Goal: Task Accomplishment & Management: Use online tool/utility

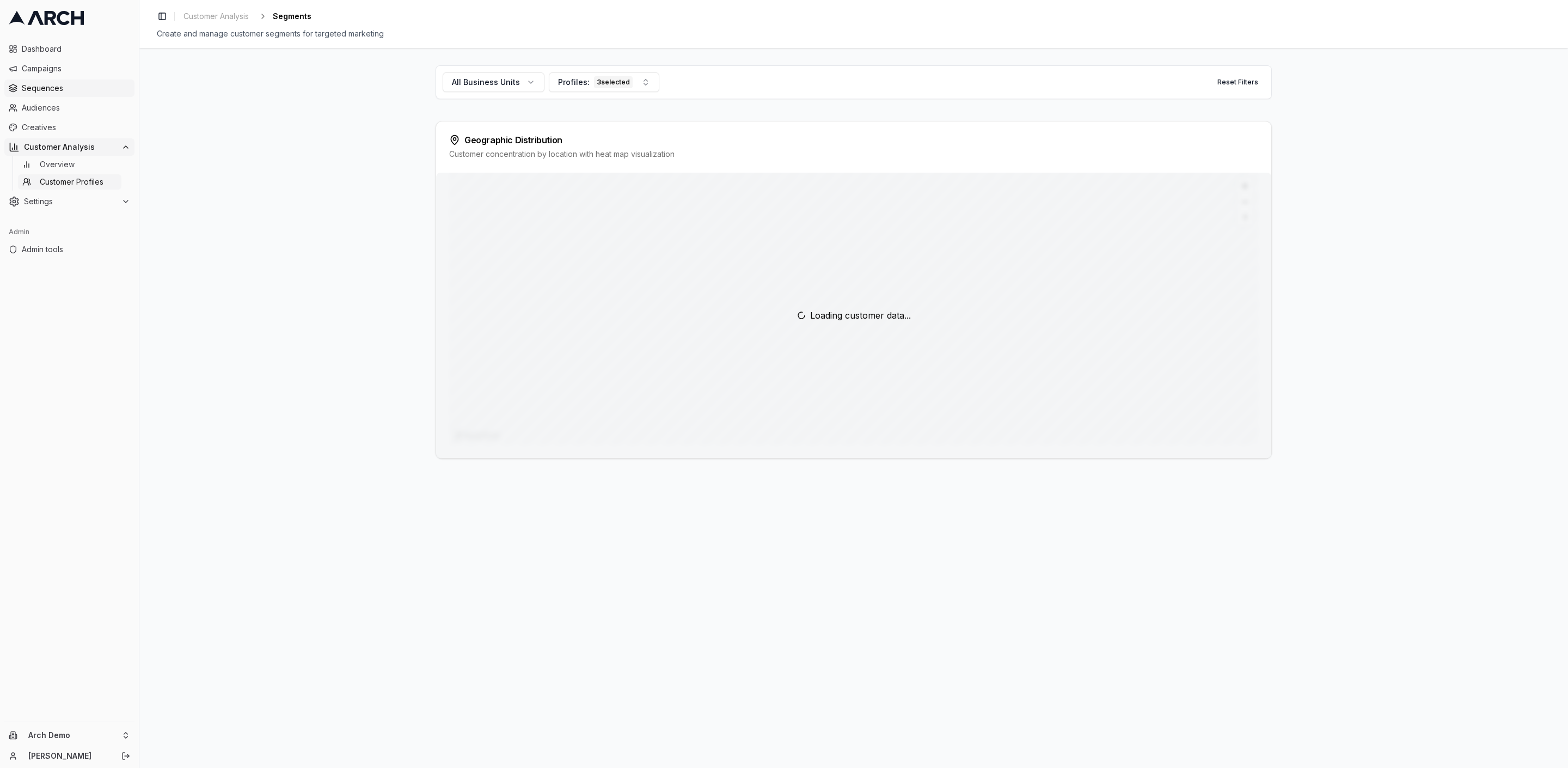
click at [52, 90] on span "Sequences" at bounding box center [75, 88] width 108 height 11
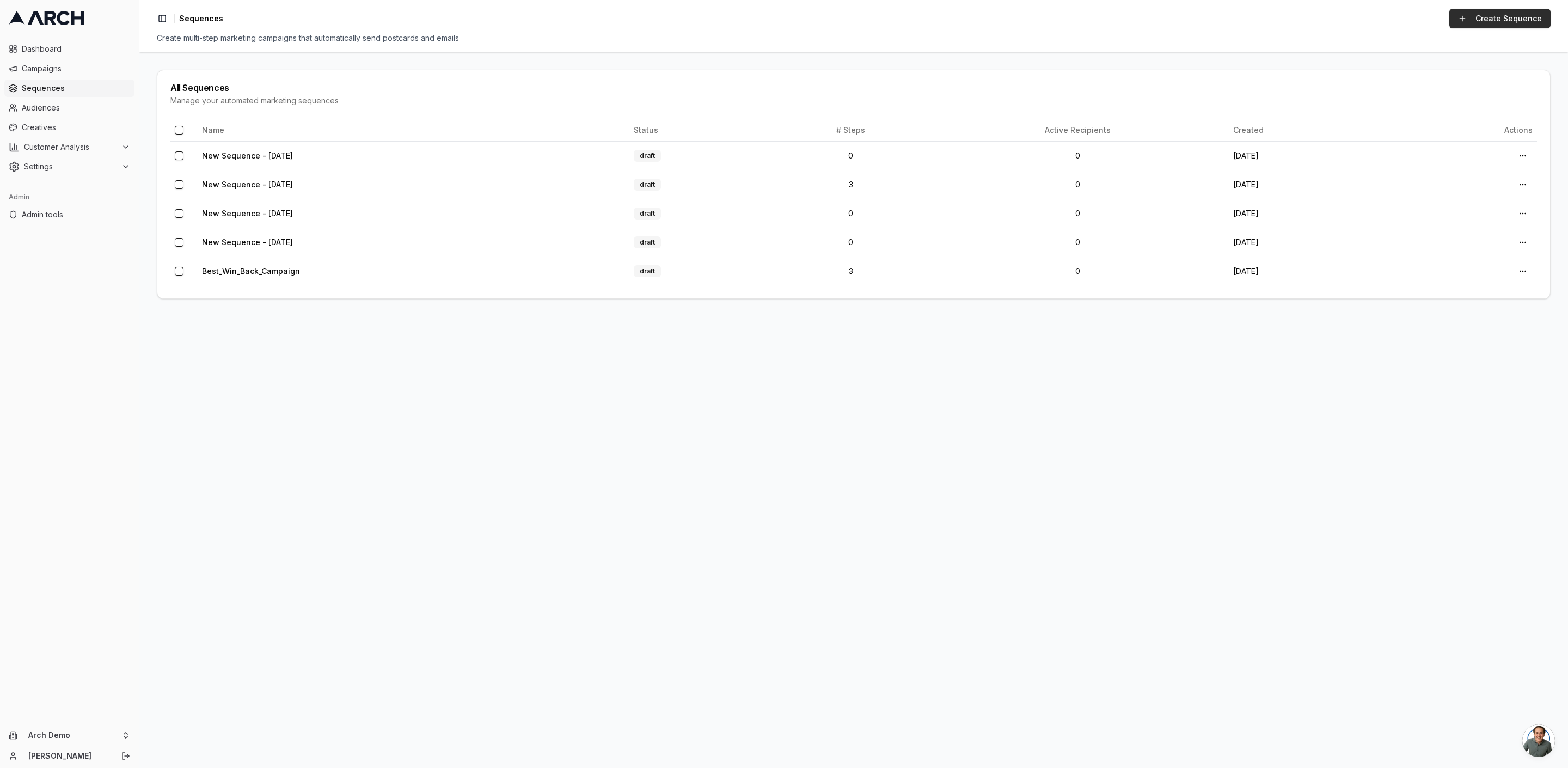
click at [1480, 19] on link "Create Sequence" at bounding box center [1499, 18] width 101 height 20
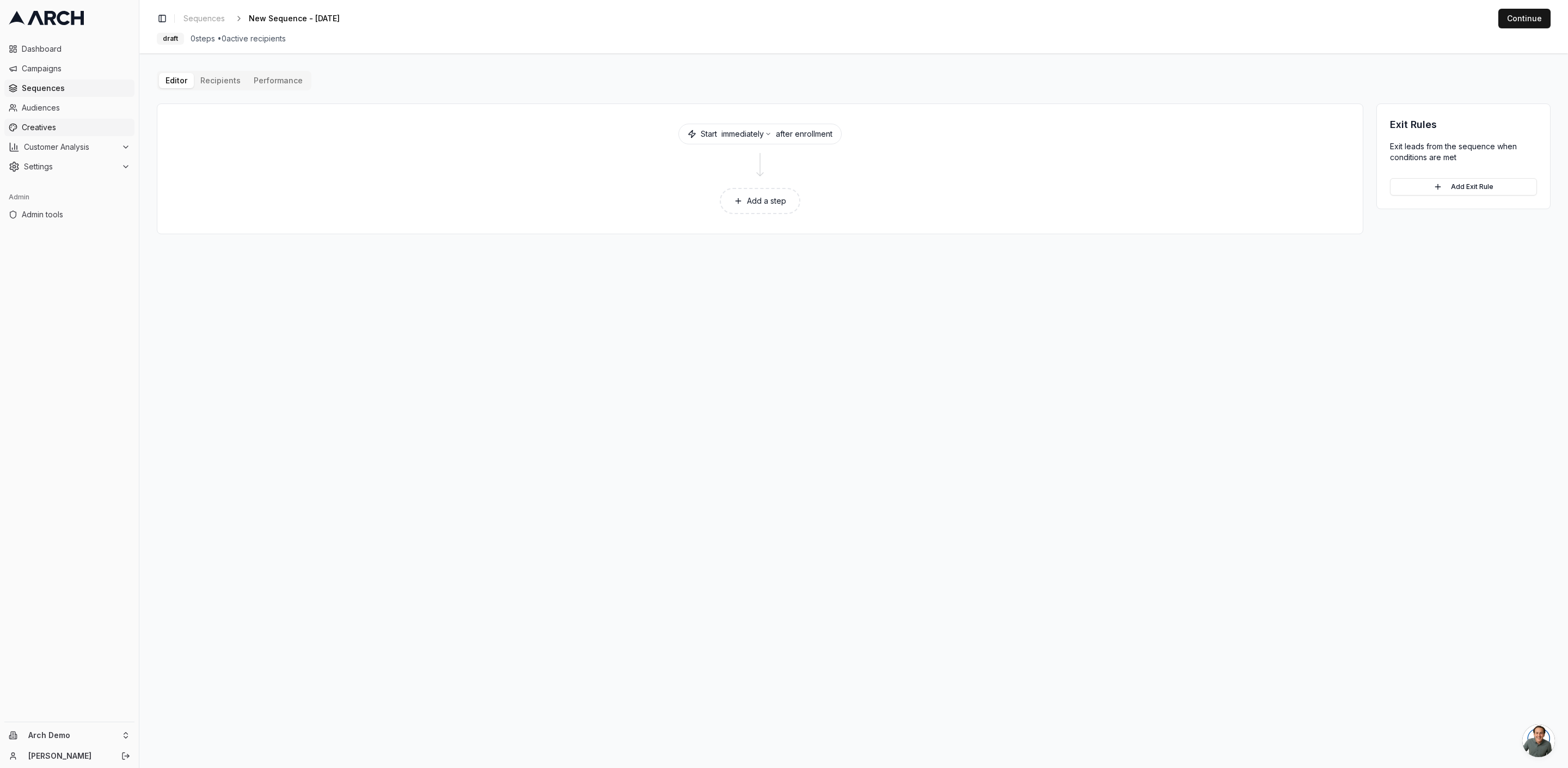
click at [41, 127] on span "Creatives" at bounding box center [75, 127] width 108 height 11
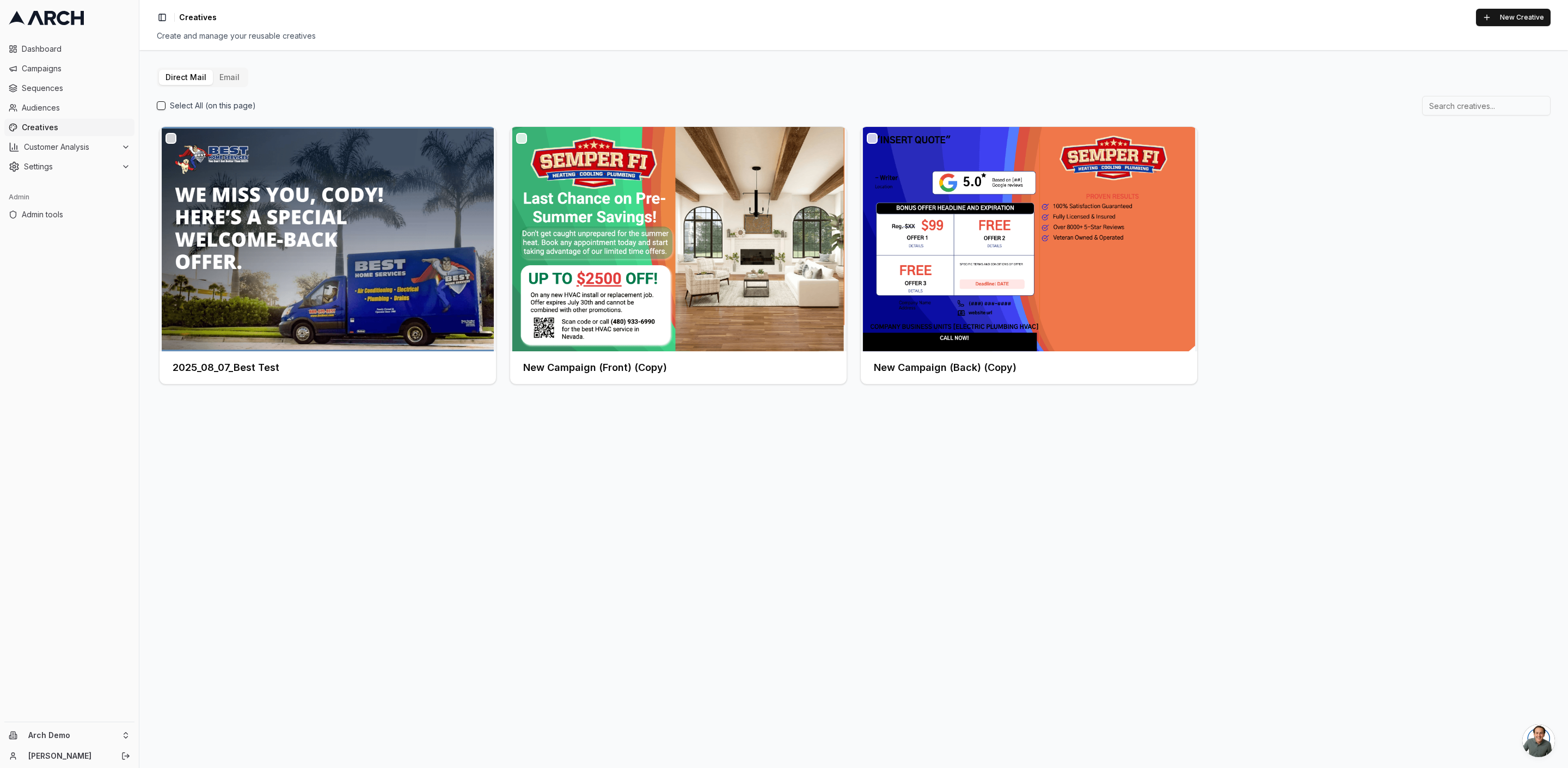
click at [227, 81] on button "Email" at bounding box center [229, 77] width 33 height 15
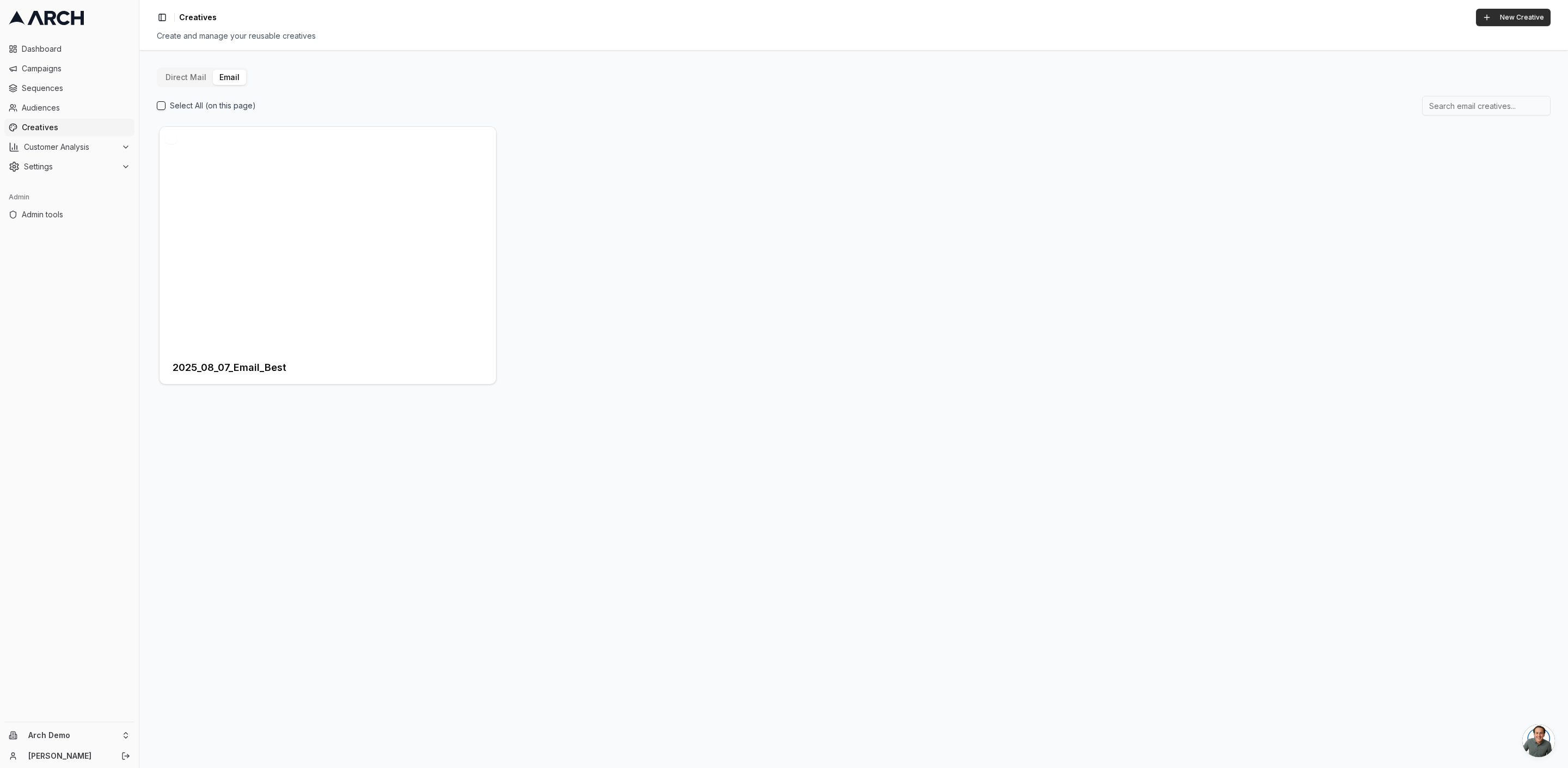
click at [1501, 21] on button "New Creative" at bounding box center [1513, 18] width 75 height 18
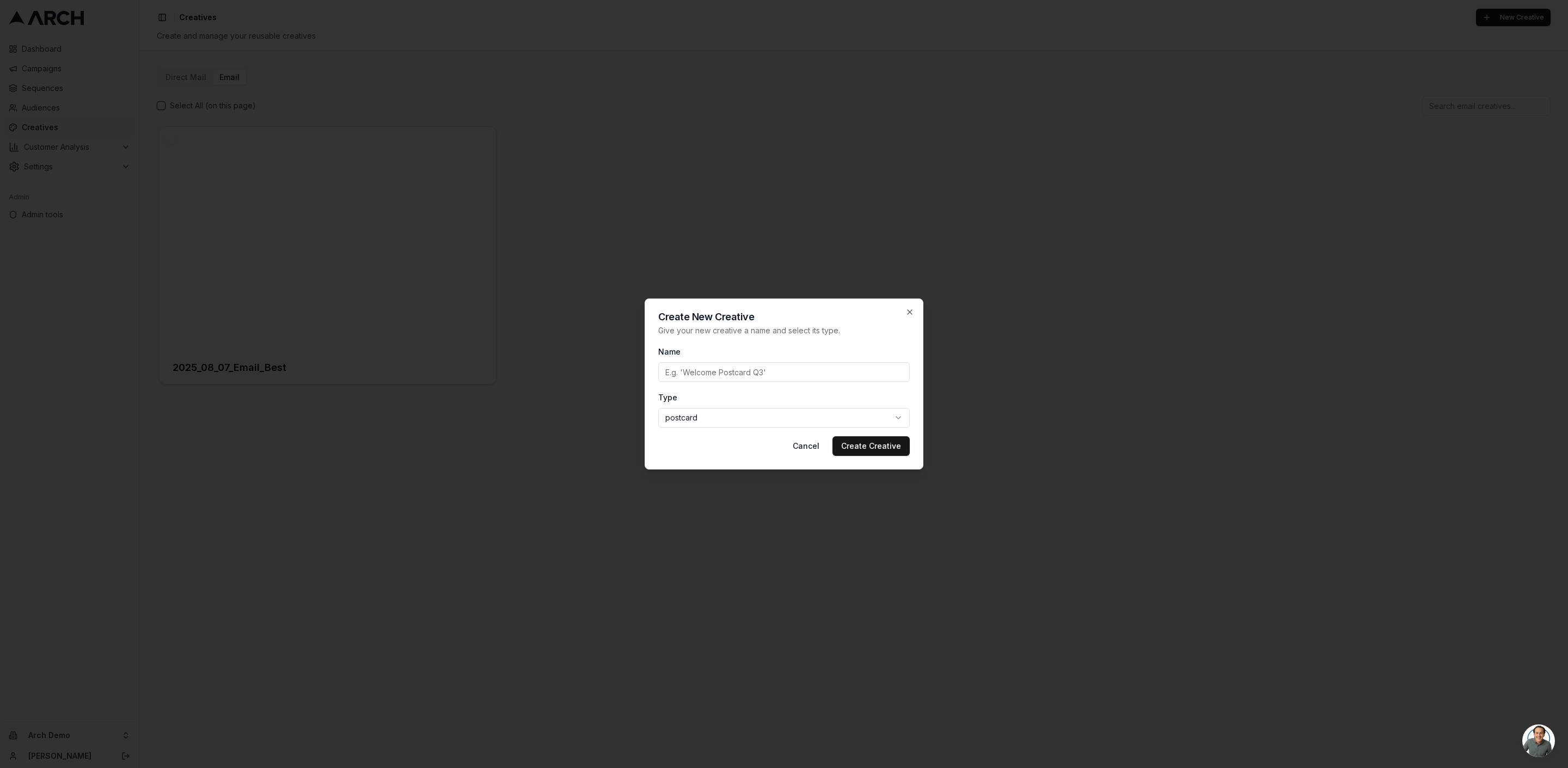
click at [720, 417] on body "Dashboard Campaigns Sequences Audiences Creatives Customer Analysis Settings Ad…" at bounding box center [784, 384] width 1568 height 768
select select "email"
click at [713, 375] on input "Name" at bounding box center [784, 372] width 252 height 20
type input "rtet"
click at [856, 454] on button "Create Creative" at bounding box center [871, 446] width 77 height 20
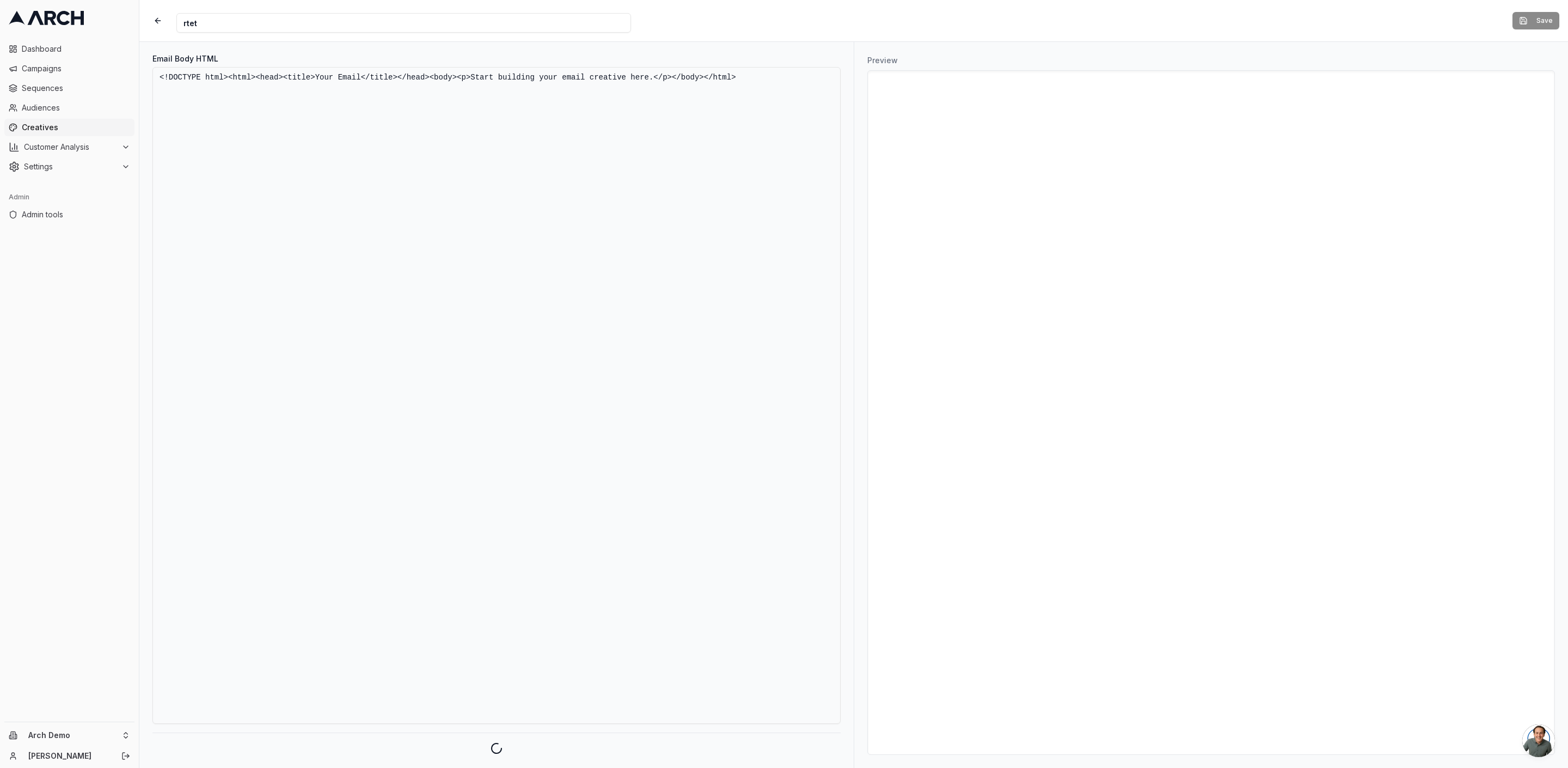
click at [552, 198] on textarea "<!DOCTYPE html><html><head><title>Your Email</title></head><body><p>Start build…" at bounding box center [497, 396] width 688 height 657
paste textarea "<html xmlns:v="urn:schemas-microsoft-com:vml" xmlns:o="urn:schemas-microsoft-co…"
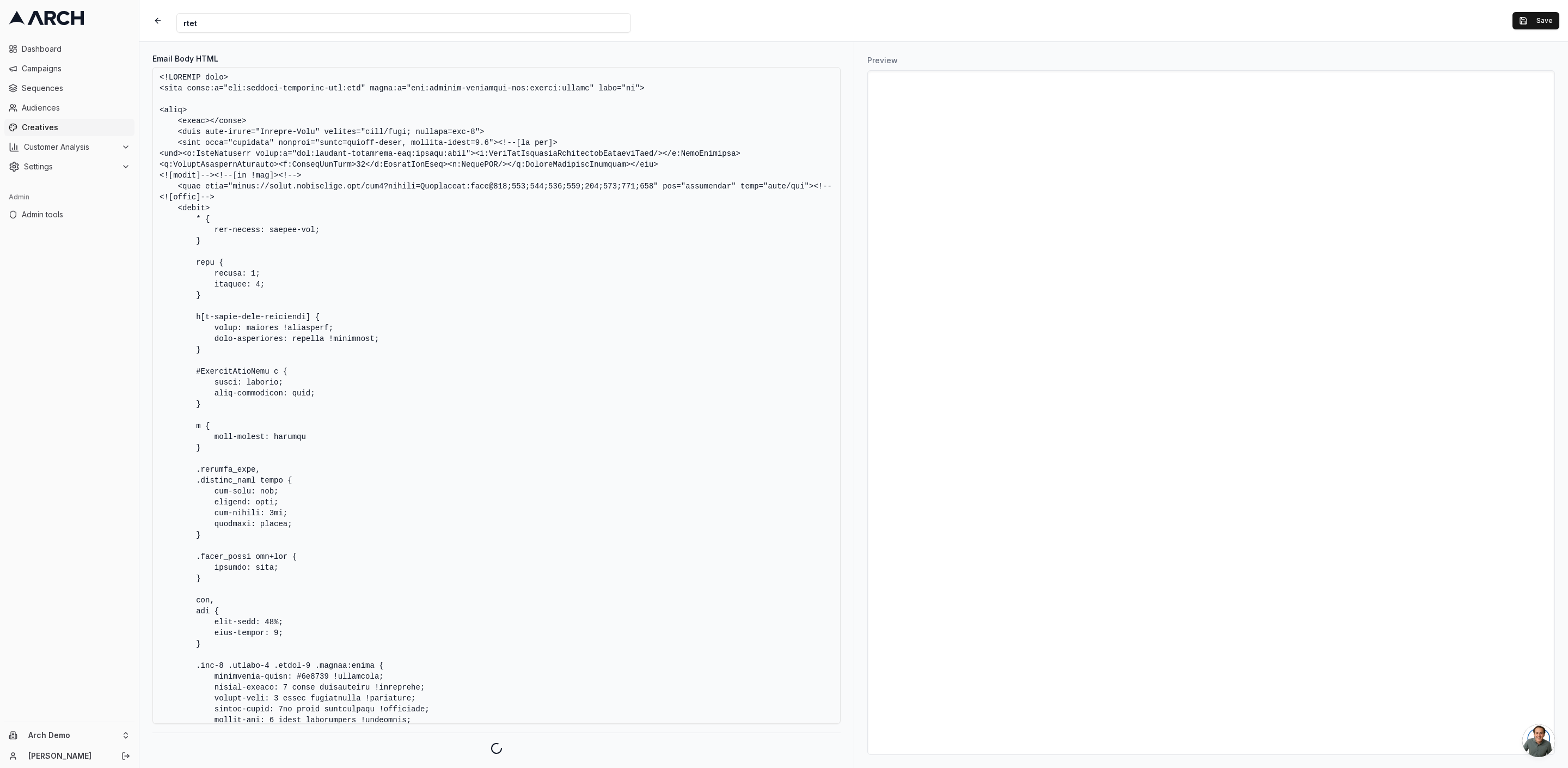
scroll to position [11906, 0]
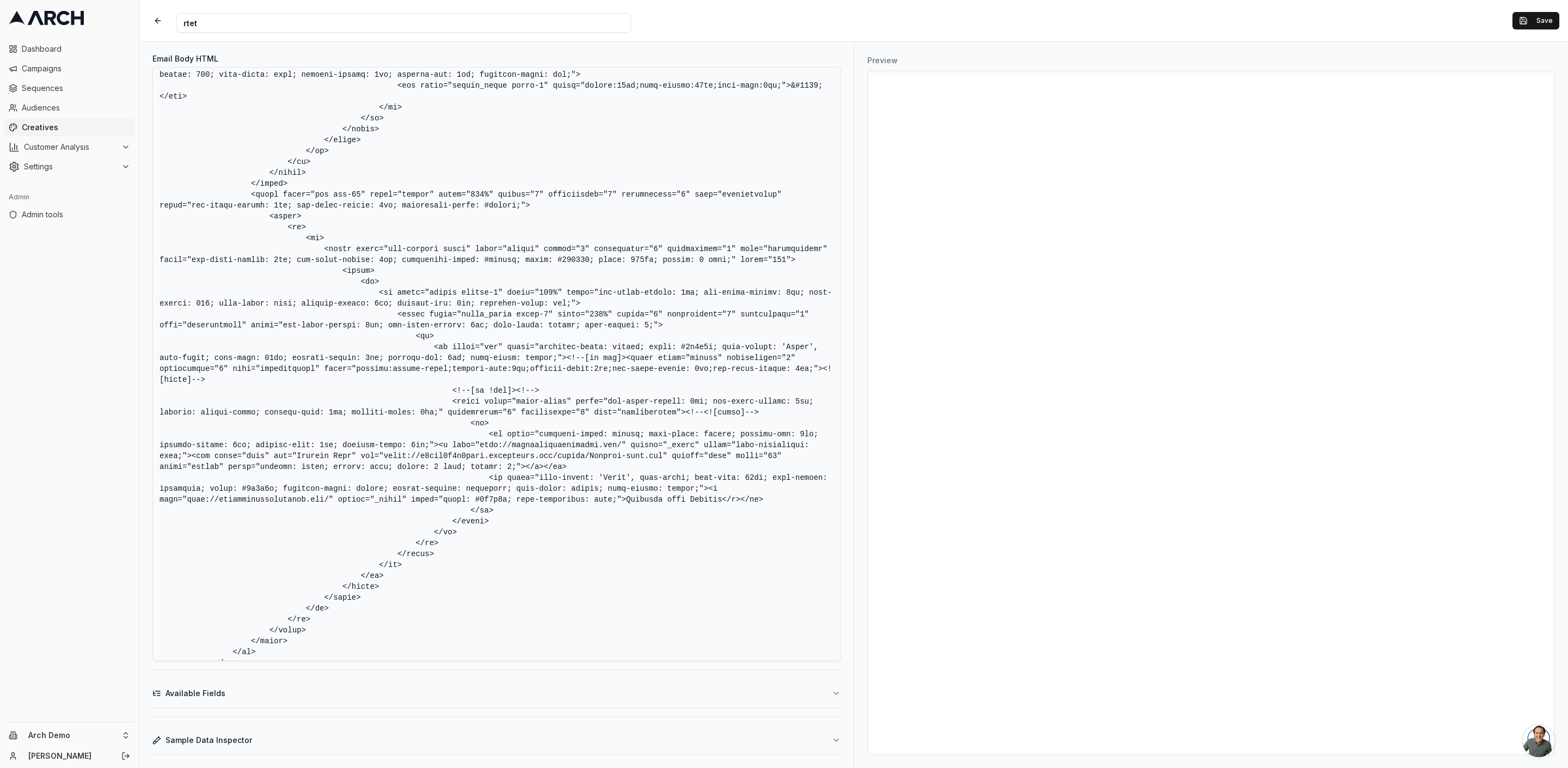
type textarea "<!DOCTYPE html> <html xmlns:v="urn:schemas-microsoft-com:vml" xmlns:o="urn:sche…"
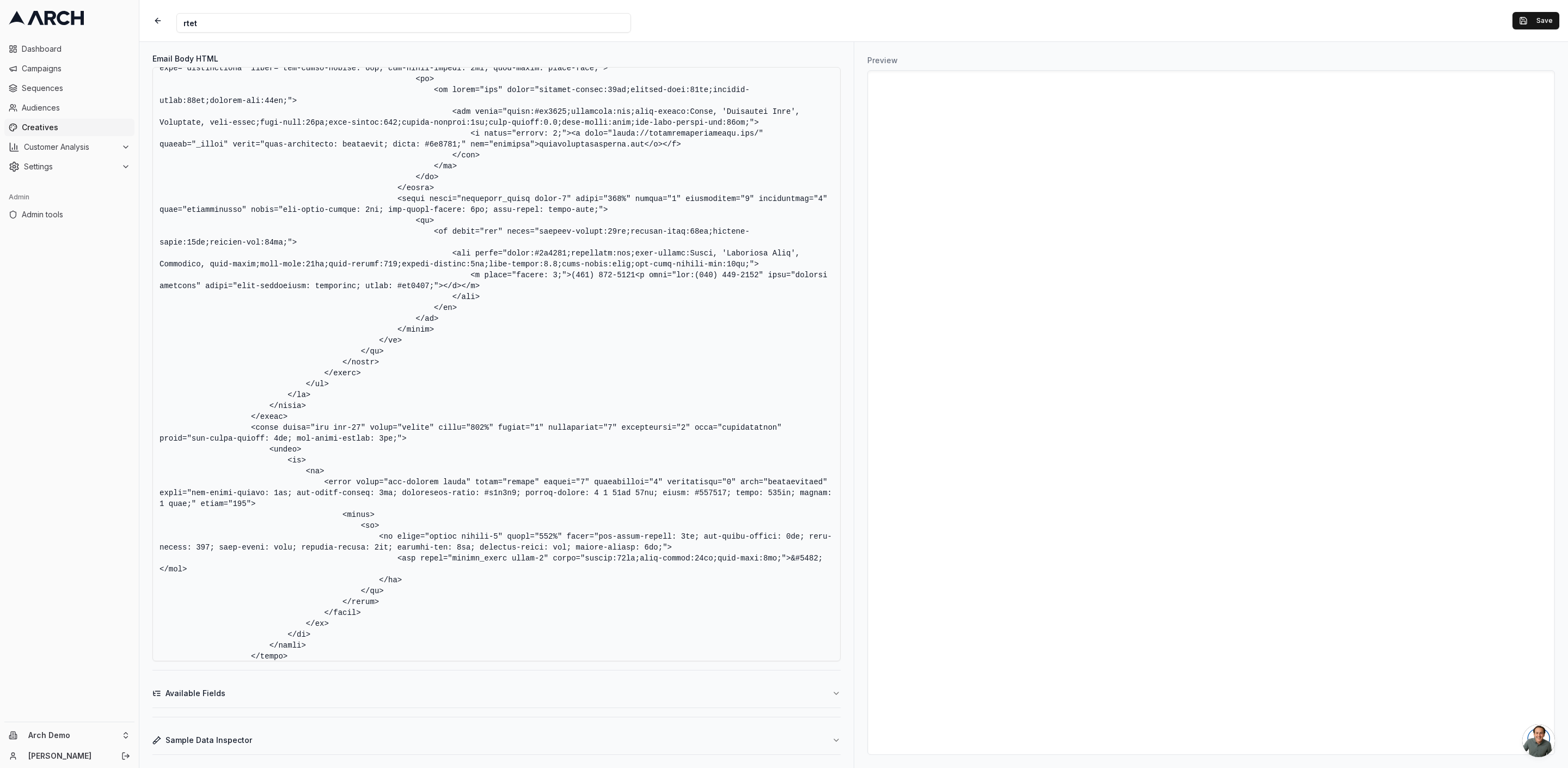
scroll to position [11182, 0]
